Goal: Task Accomplishment & Management: Manage account settings

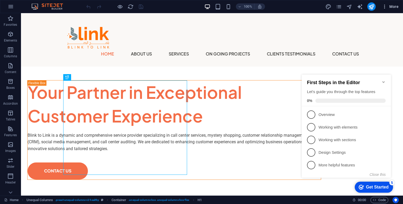
click at [385, 8] on icon "button" at bounding box center [384, 6] width 5 height 5
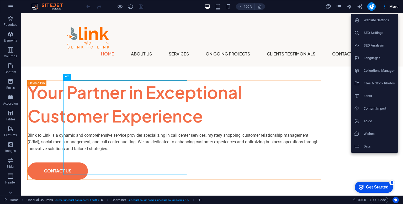
click at [383, 16] on li "Website Settings" at bounding box center [374, 20] width 47 height 13
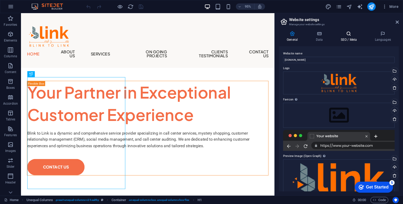
click at [343, 32] on icon at bounding box center [349, 33] width 32 height 5
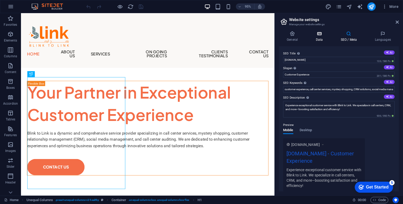
click at [323, 34] on icon at bounding box center [319, 33] width 23 height 5
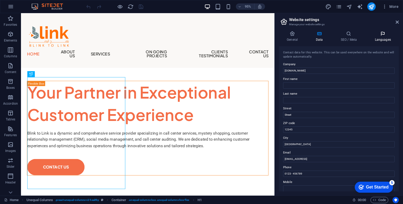
click at [376, 34] on icon at bounding box center [383, 33] width 32 height 5
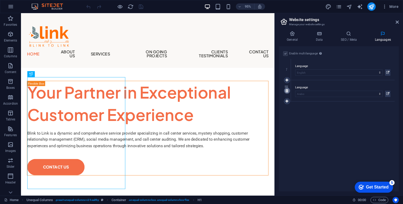
click at [286, 91] on icon at bounding box center [286, 91] width 3 height 4
click at [338, 7] on icon "pages" at bounding box center [339, 7] width 6 height 6
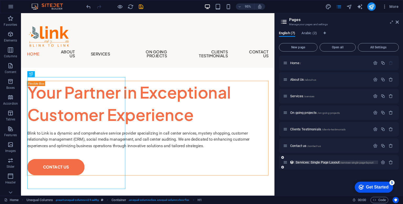
click at [308, 160] on span "Services: Single Page Layout /services-single-page-layout" at bounding box center [335, 162] width 78 height 4
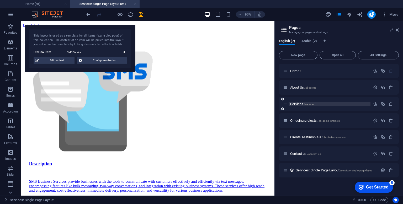
click at [299, 103] on span "Services /services" at bounding box center [302, 104] width 24 height 4
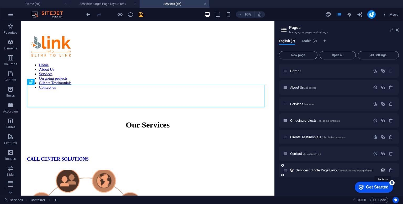
click at [383, 169] on icon "button" at bounding box center [383, 170] width 4 height 4
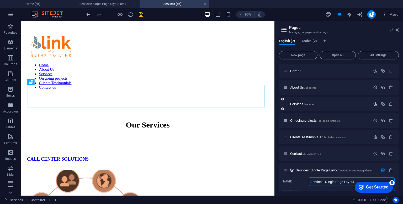
click at [374, 103] on icon "button" at bounding box center [375, 104] width 4 height 4
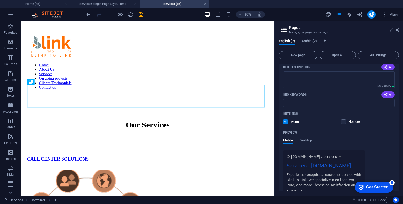
scroll to position [131, 0]
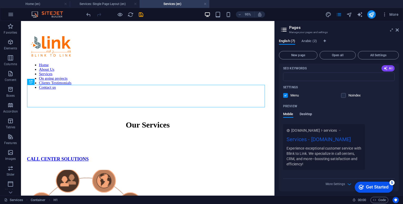
click at [307, 114] on span "Desktop" at bounding box center [306, 114] width 13 height 7
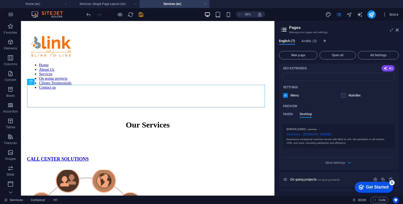
scroll to position [157, 0]
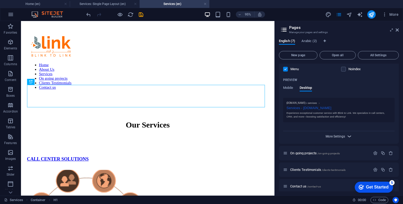
click at [340, 135] on span "More Settings" at bounding box center [335, 136] width 19 height 4
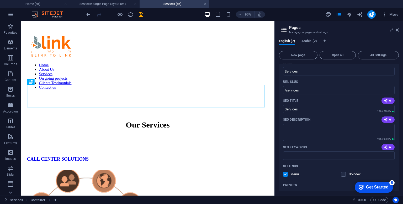
scroll to position [0, 0]
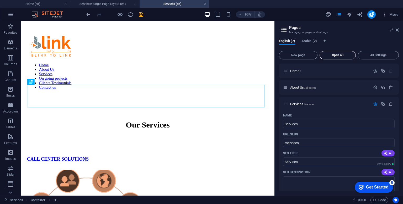
click at [340, 56] on span "Open all" at bounding box center [337, 55] width 31 height 3
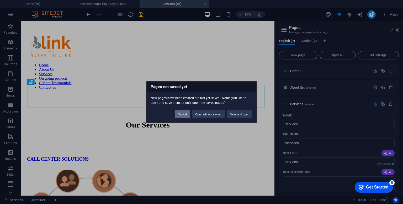
click at [180, 113] on button "Cancel" at bounding box center [182, 114] width 15 height 8
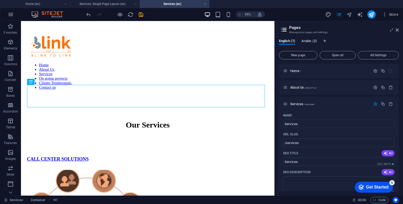
click at [310, 42] on span "Arabic (2)" at bounding box center [308, 41] width 15 height 7
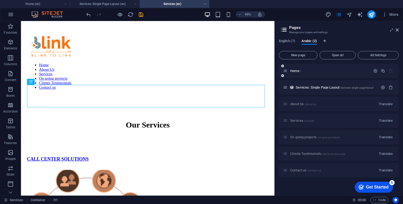
click at [391, 72] on icon "button" at bounding box center [391, 70] width 4 height 4
click at [391, 88] on icon "button" at bounding box center [391, 87] width 4 height 4
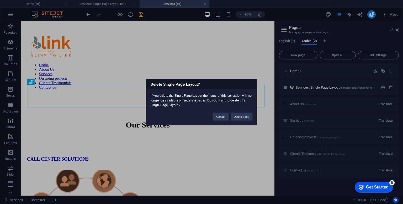
click at [229, 116] on div "Cancel Delete page" at bounding box center [232, 113] width 47 height 13
click at [238, 116] on button "Delete page" at bounding box center [242, 117] width 22 height 8
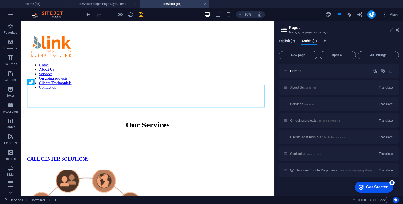
click at [290, 41] on span "English (7)" at bounding box center [287, 41] width 16 height 7
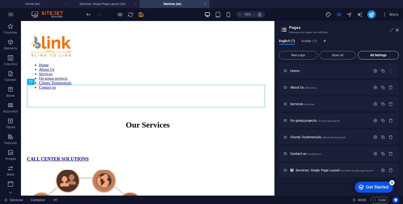
click at [367, 55] on span "All Settings" at bounding box center [378, 55] width 36 height 3
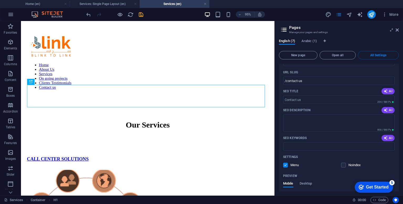
scroll to position [1182, 0]
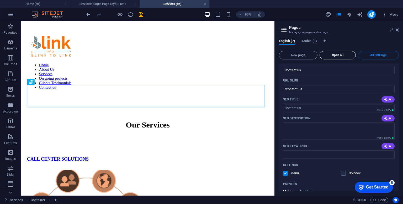
click at [334, 54] on span "Open all" at bounding box center [337, 55] width 31 height 3
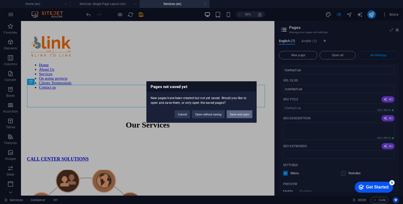
click at [235, 113] on button "Save and open" at bounding box center [240, 114] width 26 height 8
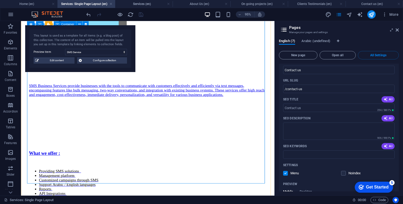
scroll to position [119, 0]
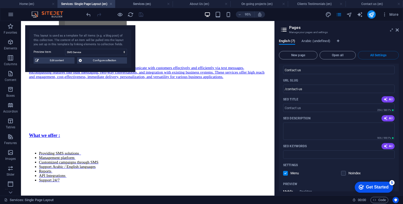
click at [312, 38] on div "English (7) Arabic (undefined) New page Open all All Settings Home / Name Home …" at bounding box center [339, 115] width 128 height 161
click at [312, 39] on span "Arabic (undefined)" at bounding box center [315, 41] width 29 height 7
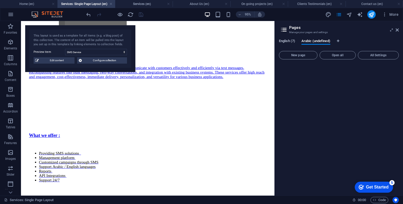
click at [286, 41] on span "English (7)" at bounding box center [287, 41] width 16 height 7
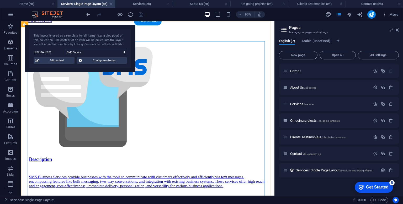
scroll to position [0, 0]
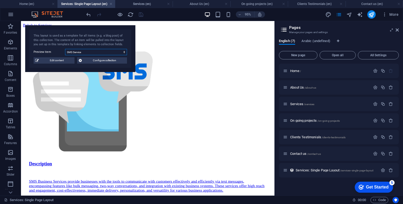
click at [98, 53] on select "SMS Service WhatsApp Business GOOGLE LOCATIONS MANAGEMENT Mystery Shopper Socia…" at bounding box center [96, 52] width 62 height 6
click at [65, 49] on select "SMS Service WhatsApp Business GOOGLE LOCATIONS MANAGEMENT Mystery Shopper Socia…" at bounding box center [96, 52] width 62 height 6
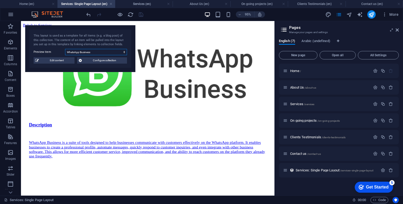
click at [98, 53] on select "SMS Service WhatsApp Business GOOGLE LOCATIONS MANAGEMENT Mystery Shopper Socia…" at bounding box center [96, 52] width 62 height 6
click at [65, 49] on select "SMS Service WhatsApp Business GOOGLE LOCATIONS MANAGEMENT Mystery Shopper Socia…" at bounding box center [96, 52] width 62 height 6
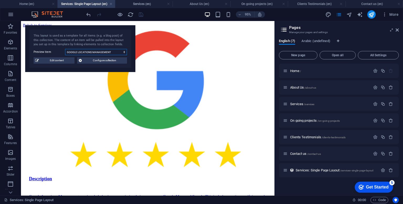
click at [99, 51] on select "SMS Service WhatsApp Business GOOGLE LOCATIONS MANAGEMENT Mystery Shopper Socia…" at bounding box center [96, 52] width 62 height 6
click at [65, 49] on select "SMS Service WhatsApp Business GOOGLE LOCATIONS MANAGEMENT Mystery Shopper Socia…" at bounding box center [96, 52] width 62 height 6
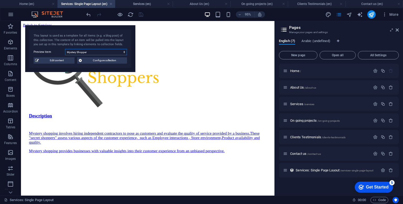
click at [102, 53] on select "SMS Service WhatsApp Business GOOGLE LOCATIONS MANAGEMENT Mystery Shopper Socia…" at bounding box center [96, 52] width 62 height 6
click at [65, 49] on select "SMS Service WhatsApp Business GOOGLE LOCATIONS MANAGEMENT Mystery Shopper Socia…" at bounding box center [96, 52] width 62 height 6
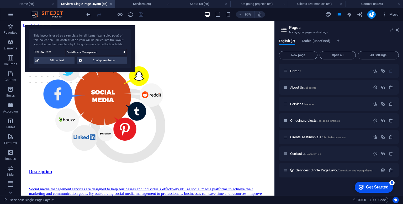
click at [102, 53] on select "SMS Service WhatsApp Business GOOGLE LOCATIONS MANAGEMENT Mystery Shopper Socia…" at bounding box center [96, 52] width 62 height 6
click at [65, 49] on select "SMS Service WhatsApp Business GOOGLE LOCATIONS MANAGEMENT Mystery Shopper Socia…" at bounding box center [96, 52] width 62 height 6
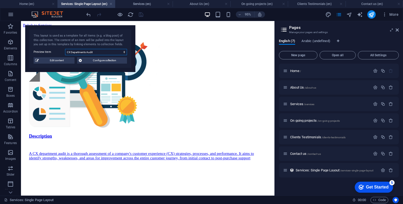
click at [109, 51] on select "SMS Service WhatsApp Business GOOGLE LOCATIONS MANAGEMENT Mystery Shopper Socia…" at bounding box center [96, 52] width 62 height 6
click at [65, 49] on select "SMS Service WhatsApp Business GOOGLE LOCATIONS MANAGEMENT Mystery Shopper Socia…" at bounding box center [96, 52] width 62 height 6
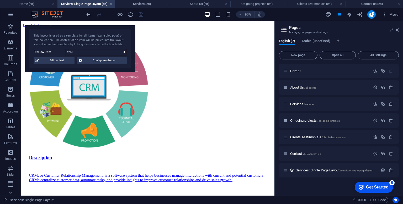
click at [105, 54] on select "SMS Service WhatsApp Business GOOGLE LOCATIONS MANAGEMENT Mystery Shopper Socia…" at bounding box center [96, 52] width 62 height 6
select select "6763df5db61600a33f0aee2b"
click at [65, 49] on select "SMS Service WhatsApp Business GOOGLE LOCATIONS MANAGEMENT Mystery Shopper Socia…" at bounding box center [96, 52] width 62 height 6
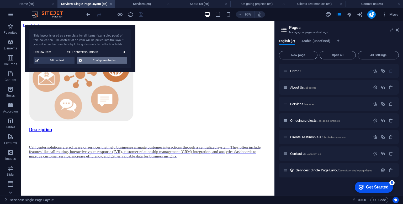
click at [100, 60] on span "Configure collection" at bounding box center [104, 60] width 42 height 6
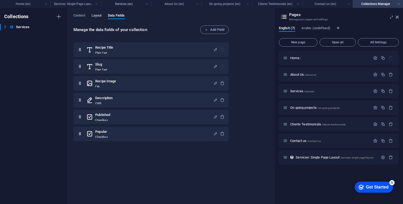
click at [100, 17] on span "Layout" at bounding box center [97, 15] width 10 height 7
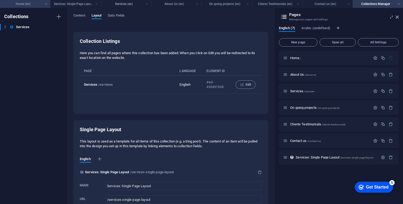
click at [29, 2] on h4 "Home (en)" at bounding box center [25, 4] width 50 height 6
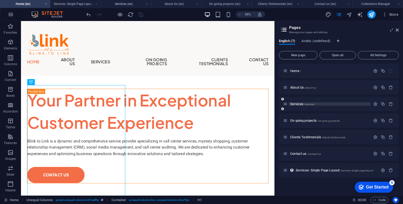
click at [296, 103] on span "Services /services" at bounding box center [302, 104] width 24 height 4
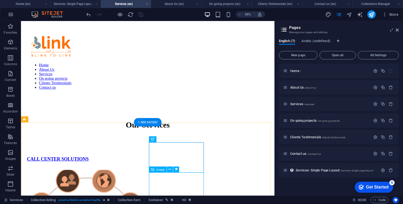
select select "recipe-image"
select select "name"
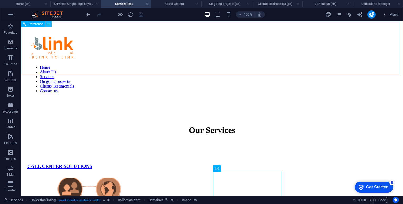
click at [49, 24] on icon at bounding box center [48, 25] width 3 height 6
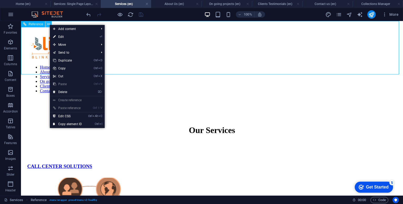
click at [49, 24] on icon at bounding box center [48, 25] width 3 height 6
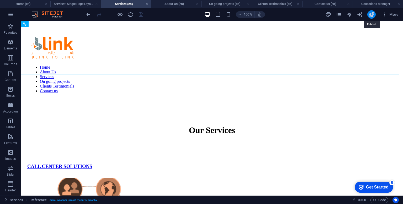
click at [370, 14] on icon "publish" at bounding box center [371, 15] width 6 height 6
